Goal: Transaction & Acquisition: Subscribe to service/newsletter

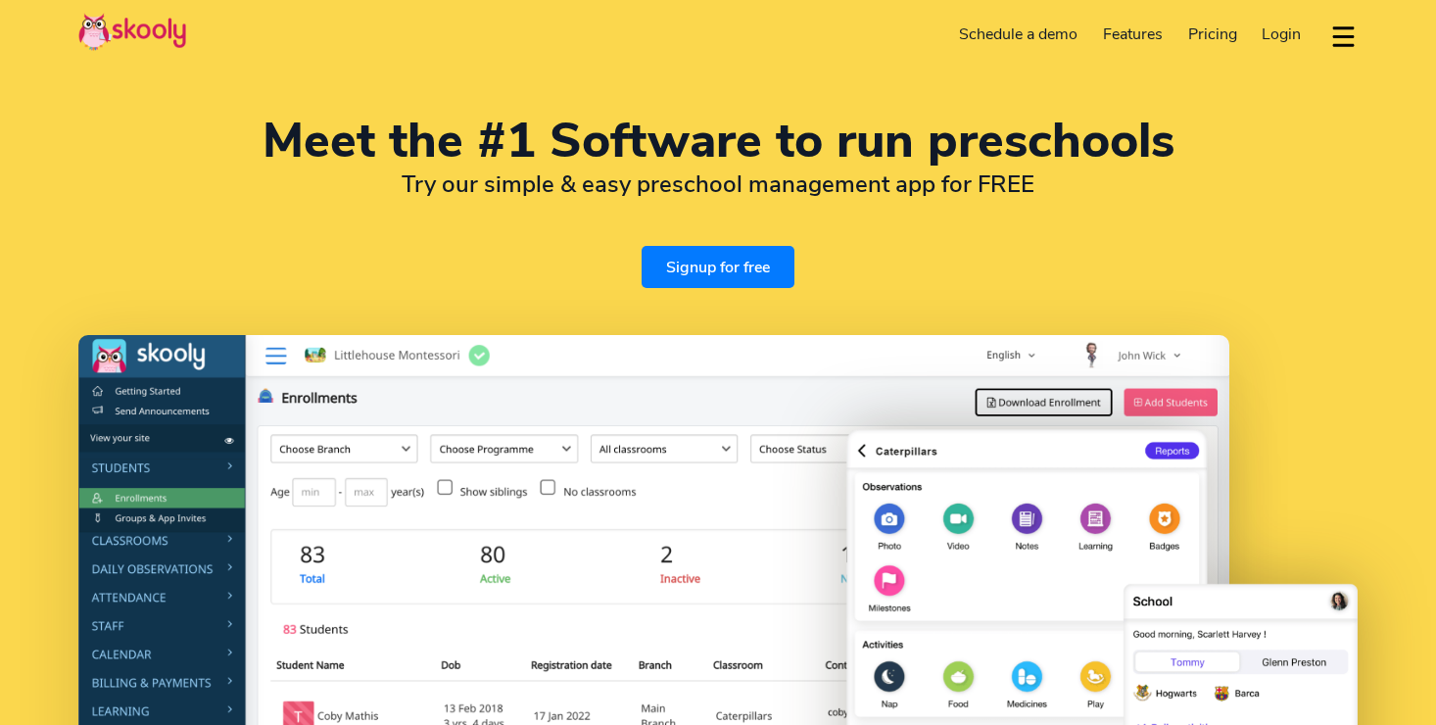
select select "en"
select select "1"
select select "[GEOGRAPHIC_DATA]"
select select "America/New_York"
click at [453, 196] on h2 "Try our simple & easy preschool management app for FREE" at bounding box center [717, 183] width 1279 height 29
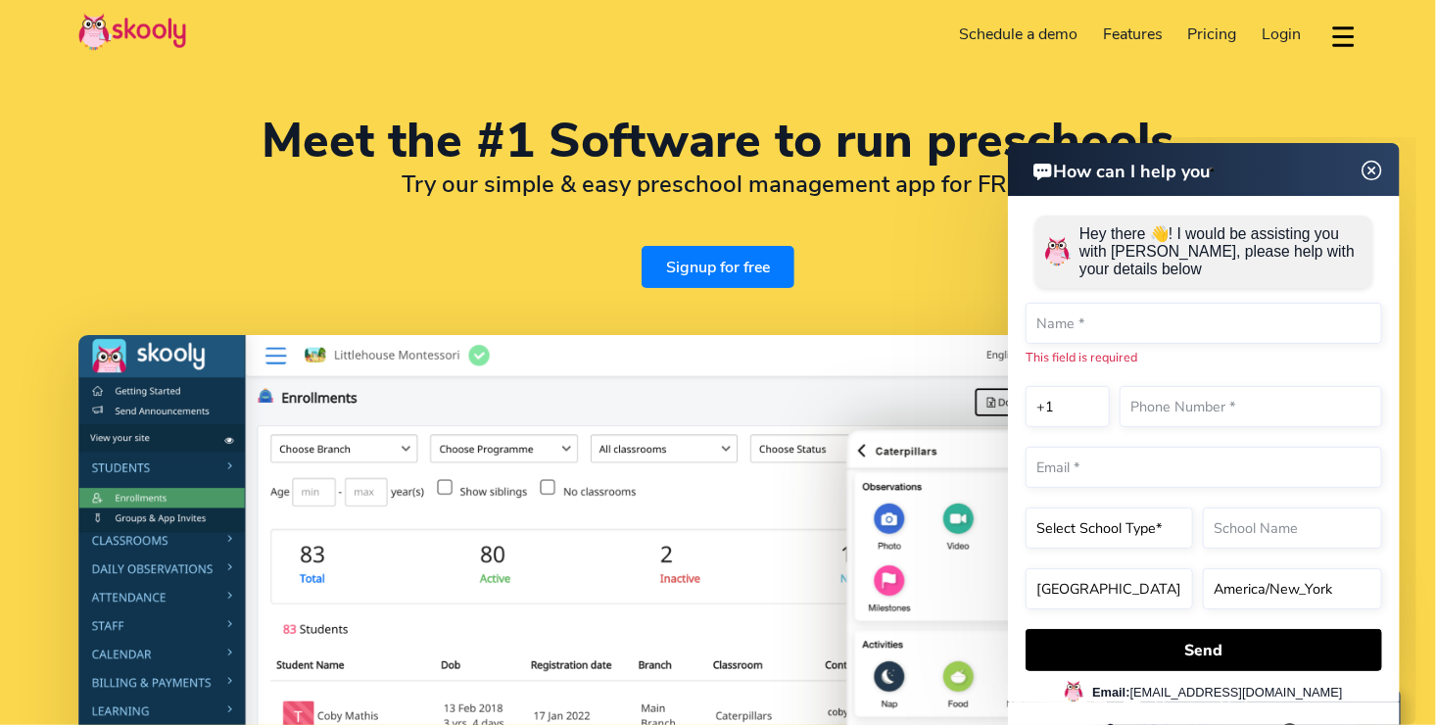
click at [1223, 28] on span "Pricing" at bounding box center [1212, 35] width 49 height 22
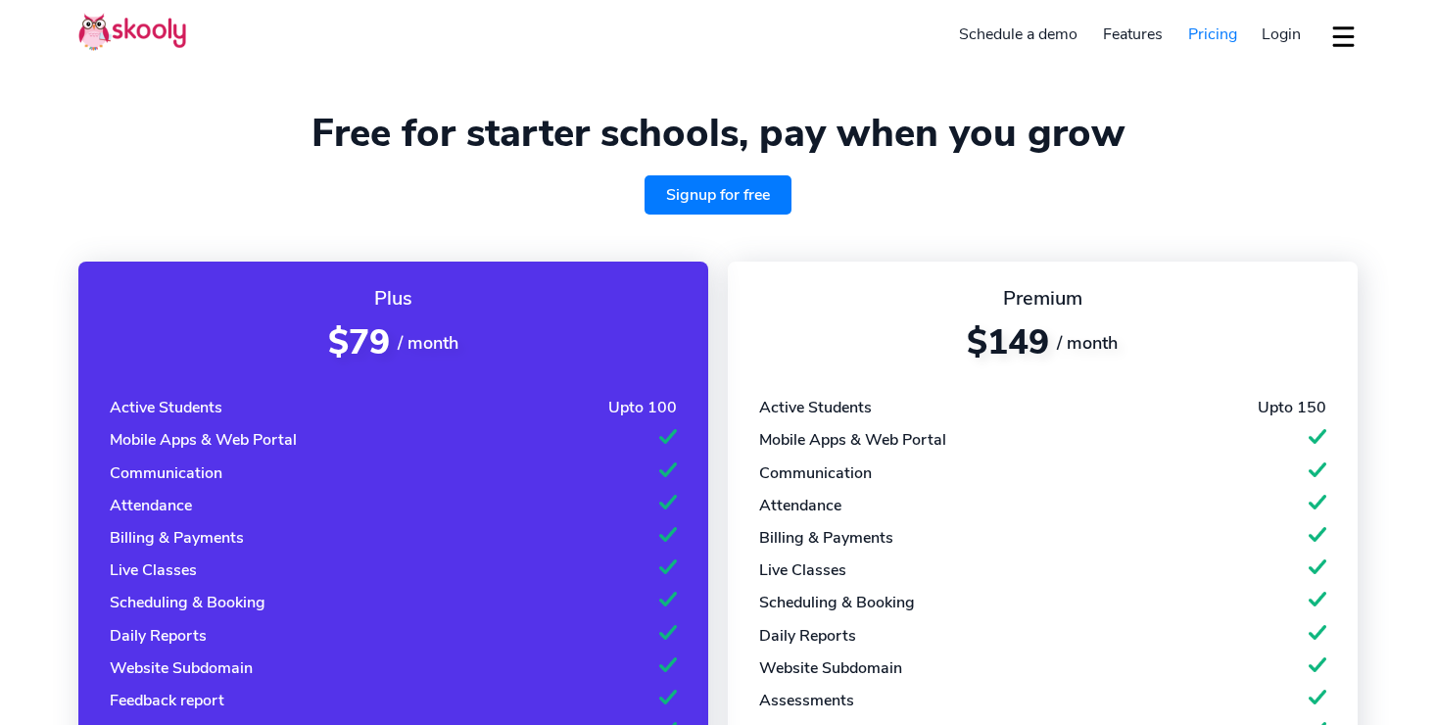
select select "en"
select select "1"
select select "United States"
select select "America/New_York"
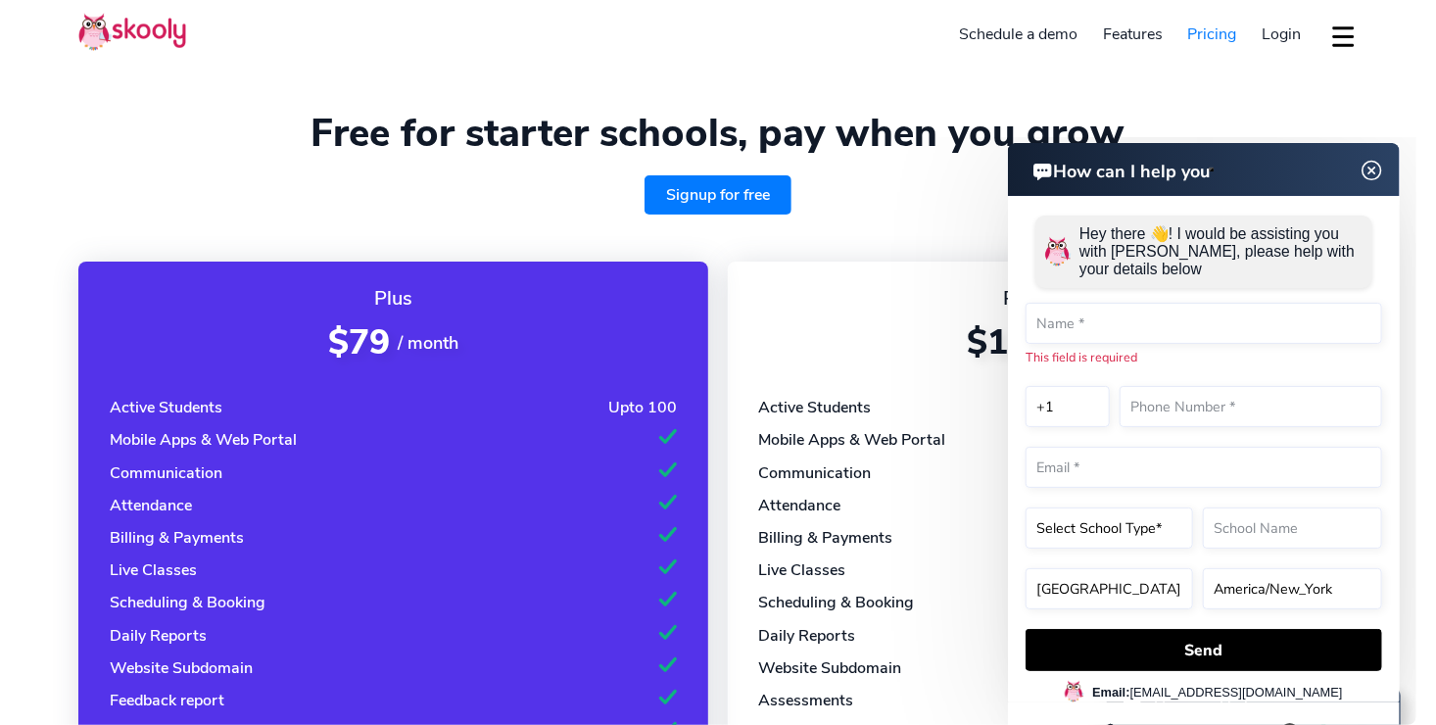
click at [1375, 166] on img at bounding box center [1370, 170] width 37 height 24
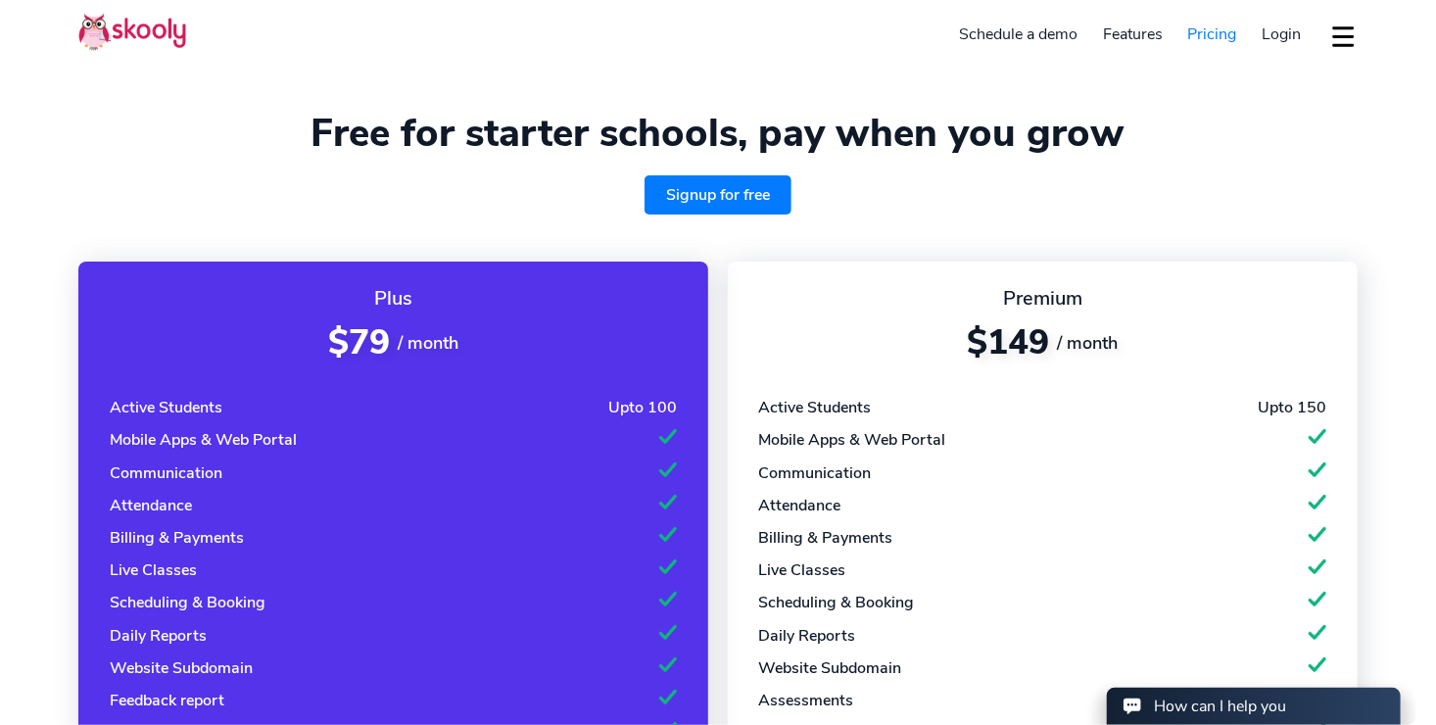
click at [732, 192] on link "Signup for free" at bounding box center [717, 194] width 147 height 39
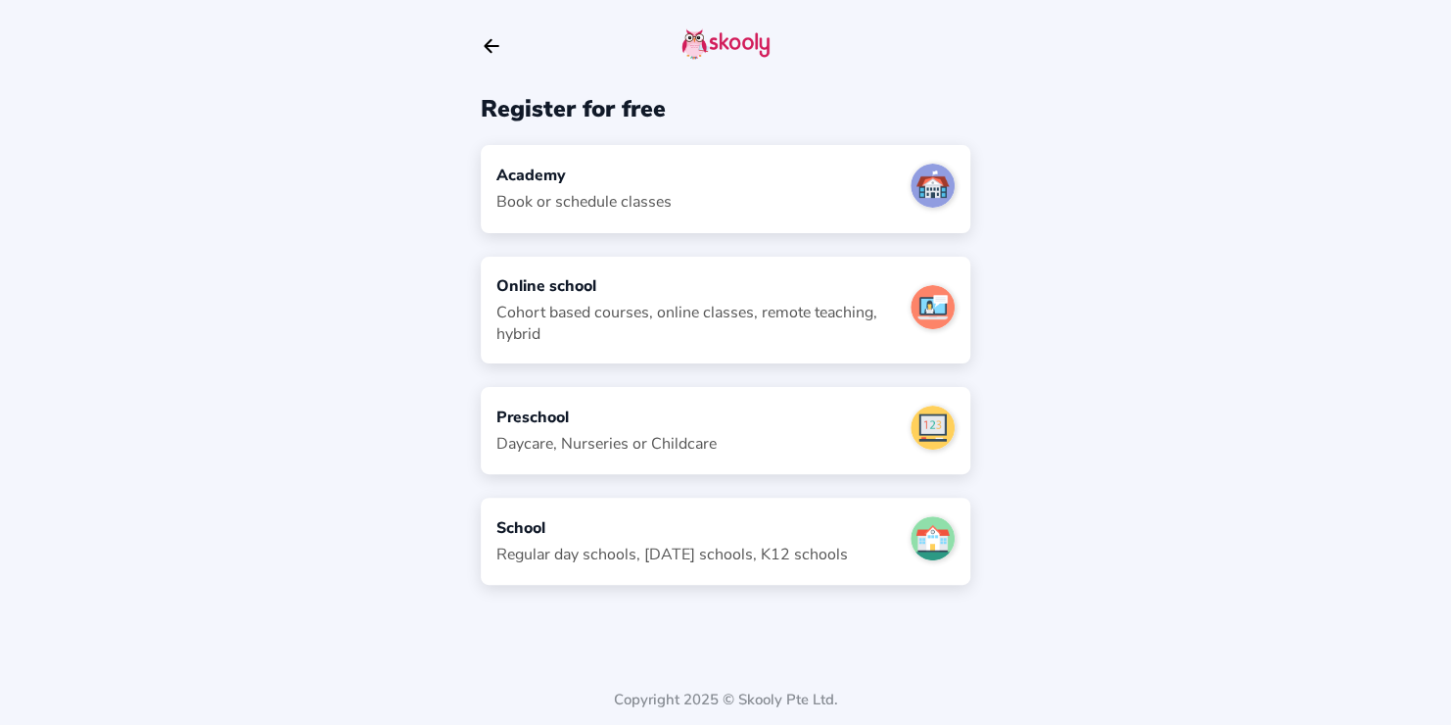
click at [749, 419] on div "Preschool Daycare, Nurseries or Childcare" at bounding box center [726, 430] width 490 height 87
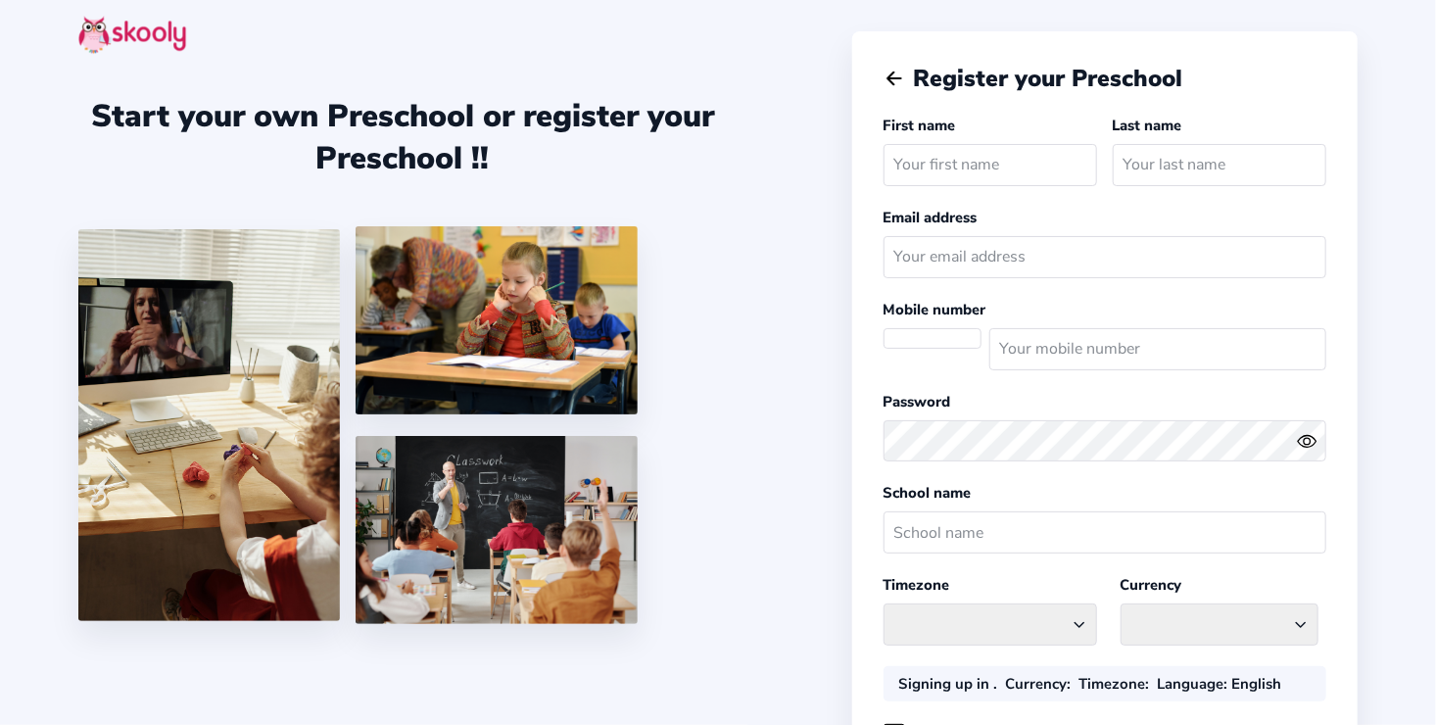
select select "America/New_York"
select select "USD $"
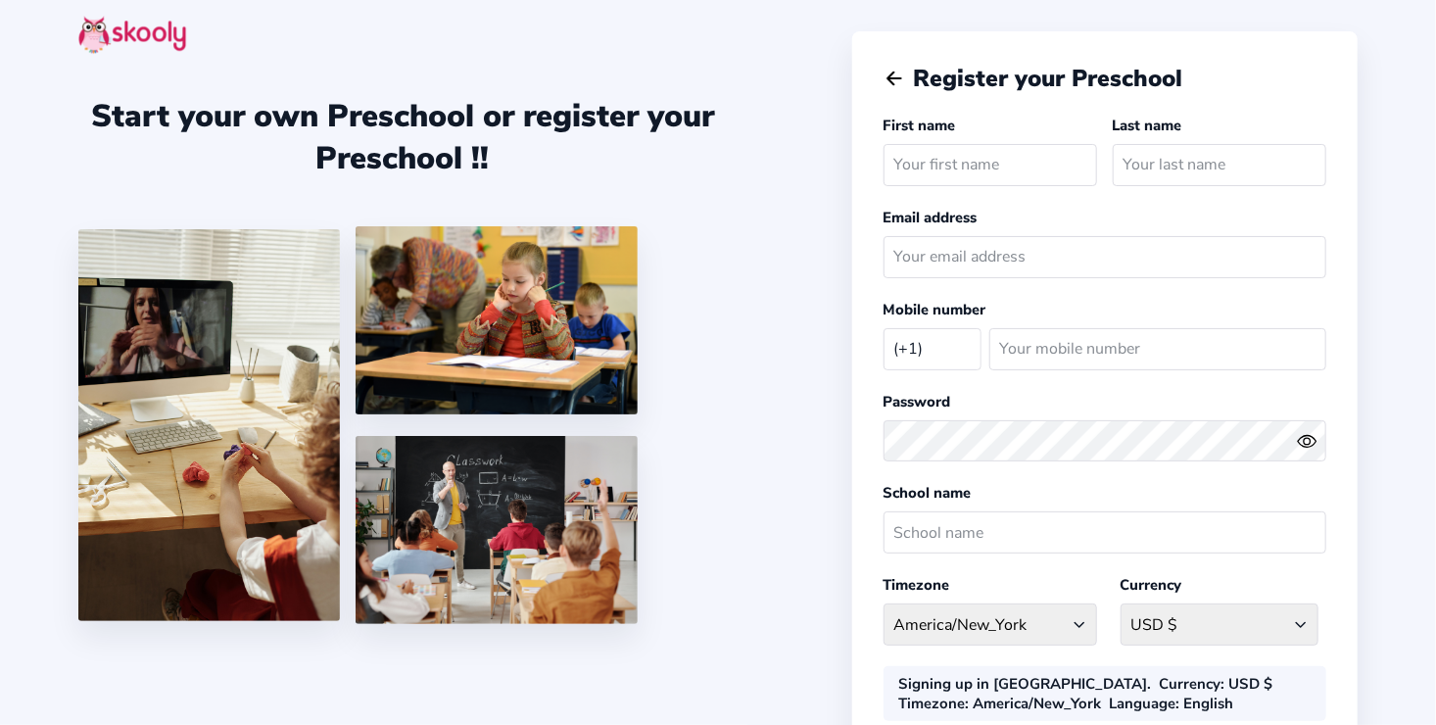
select select "US"
